Goal: Information Seeking & Learning: Understand process/instructions

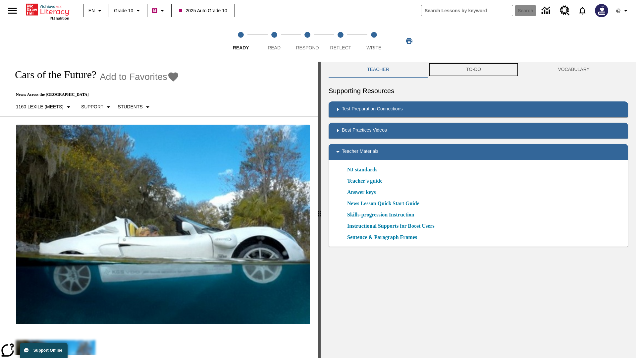
click at [474, 70] on button "TO-DO" at bounding box center [474, 70] width 92 height 16
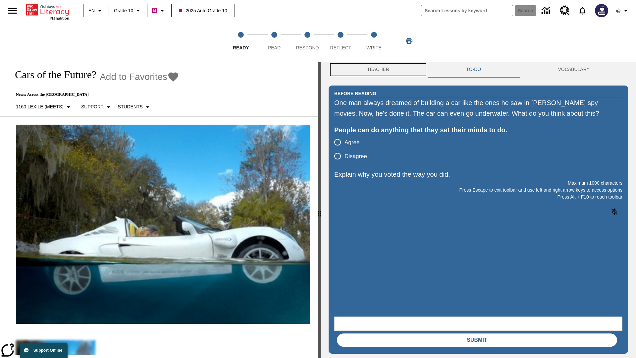
scroll to position [0, 0]
click at [378, 70] on button "Teacher" at bounding box center [378, 70] width 99 height 16
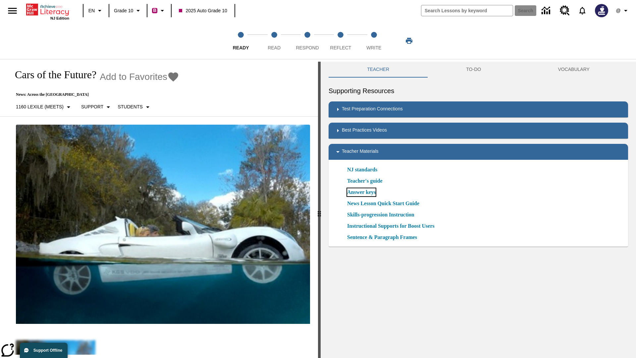
click at [364, 192] on link "Answer keys" at bounding box center [361, 192] width 28 height 8
click at [274, 41] on span "Read" at bounding box center [274, 45] width 13 height 12
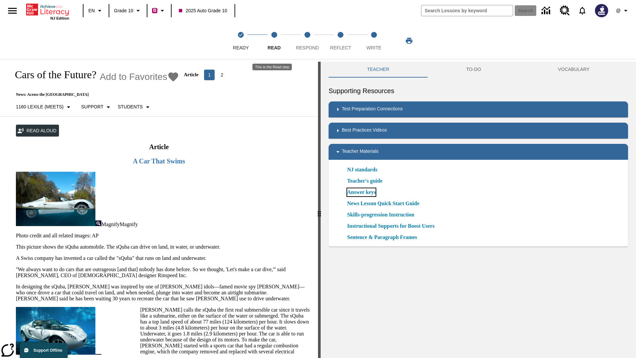
click at [364, 192] on link "Answer keys" at bounding box center [361, 192] width 28 height 8
click at [307, 41] on span "Respond" at bounding box center [307, 45] width 23 height 12
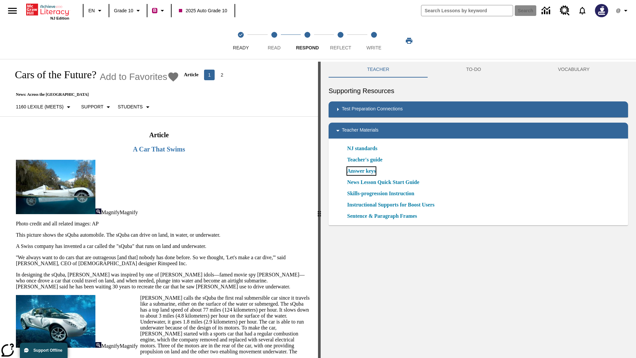
click at [364, 171] on link "Answer keys" at bounding box center [361, 171] width 28 height 8
click at [340, 41] on span "Reflect" at bounding box center [340, 45] width 21 height 12
click at [364, 171] on link "Answer keys" at bounding box center [361, 171] width 28 height 8
click at [374, 41] on span "Write" at bounding box center [373, 45] width 15 height 12
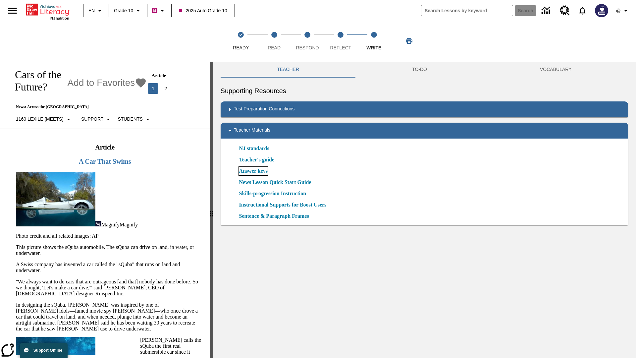
click at [255, 171] on link "Answer keys" at bounding box center [253, 171] width 28 height 8
